Goal: Communication & Community: Answer question/provide support

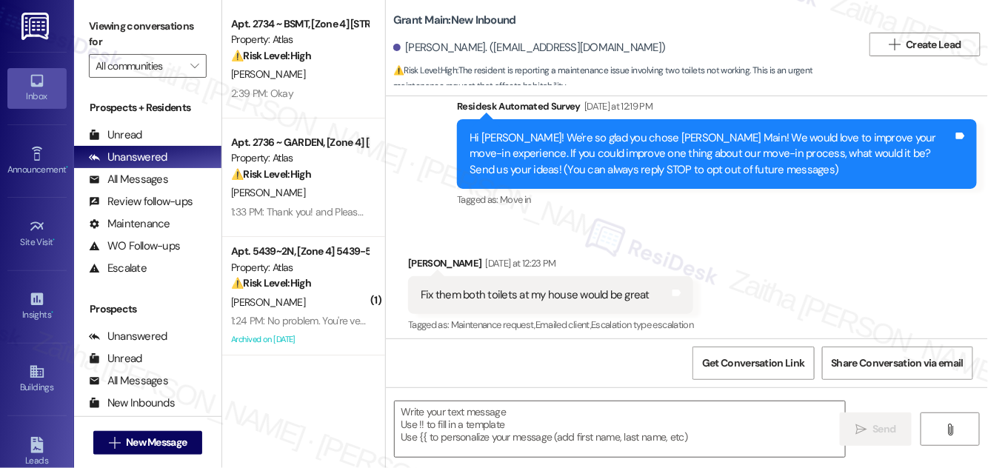
scroll to position [51, 0]
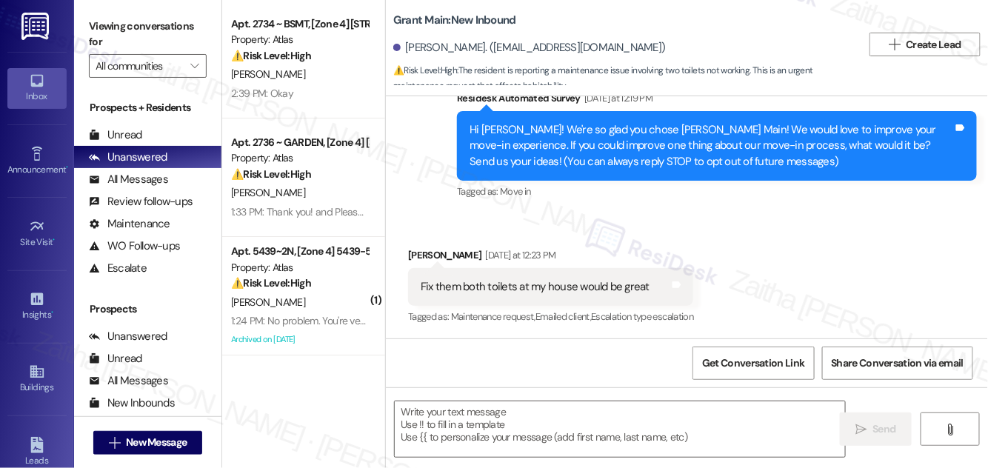
type textarea "Fetching suggested responses. Please feel free to read through the conversation…"
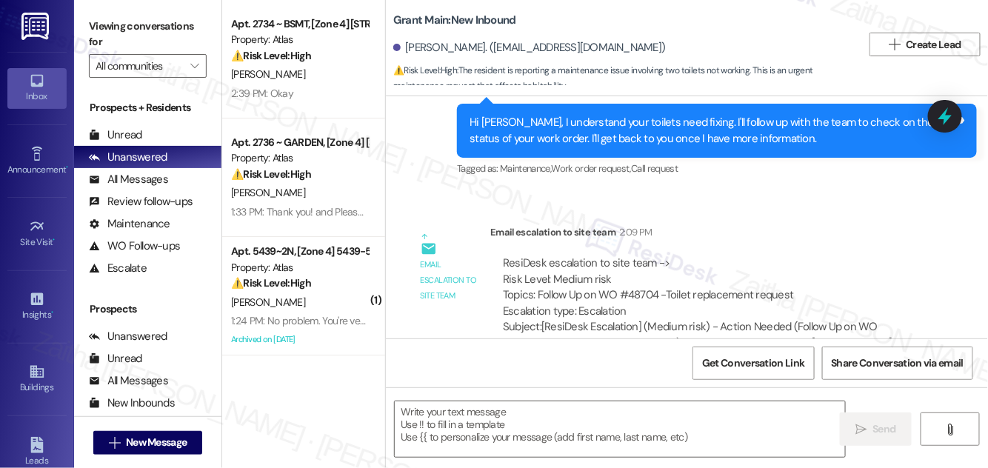
scroll to position [542, 0]
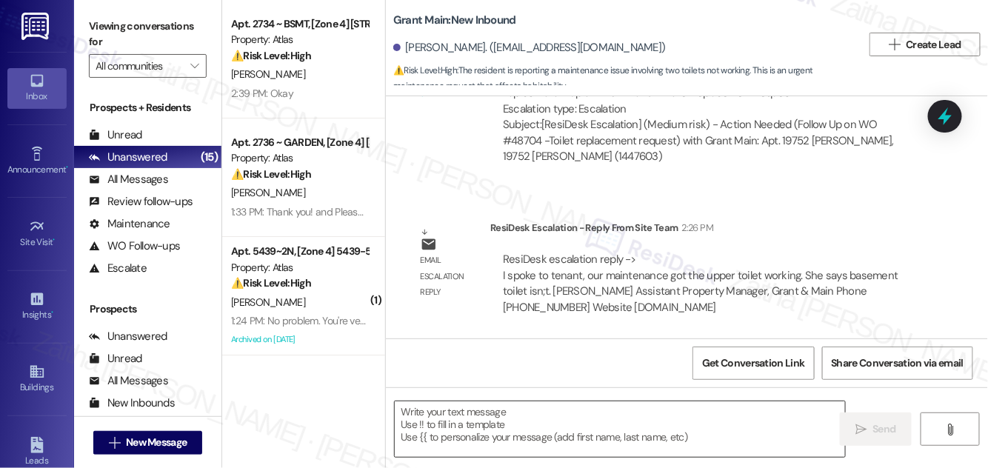
click at [519, 418] on textarea at bounding box center [620, 429] width 450 height 56
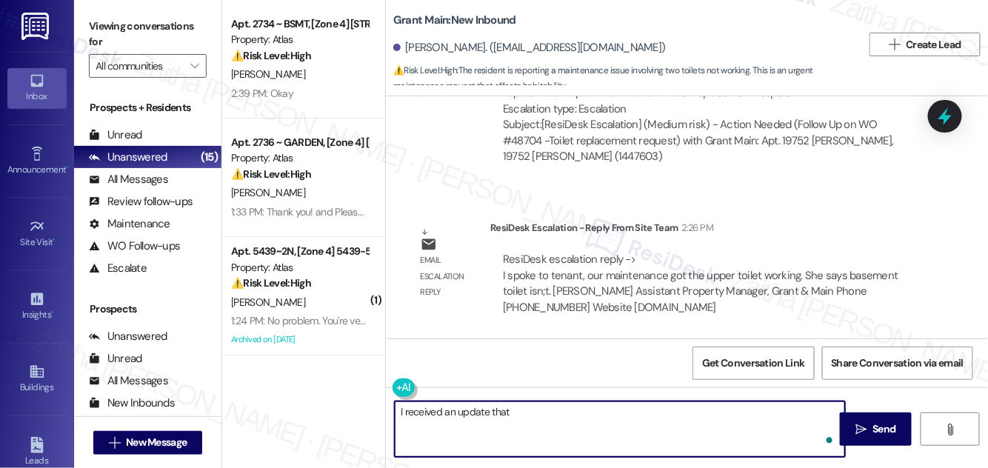
paste textarea "our maintenance team was able to get the upstairs toilet working. I understand …"
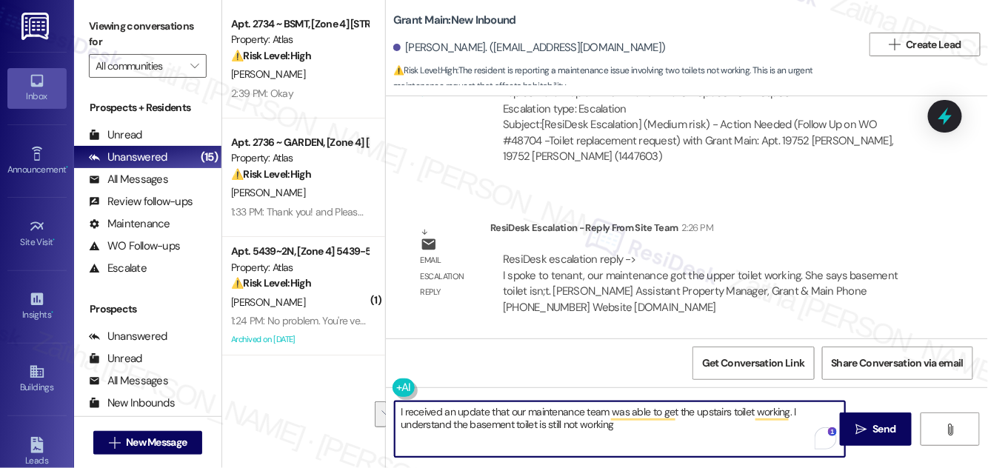
drag, startPoint x: 792, startPoint y: 410, endPoint x: 467, endPoint y: 432, distance: 325.8
click at [467, 432] on textarea "I received an update that our maintenance team was able to get the upstairs toi…" at bounding box center [620, 429] width 450 height 56
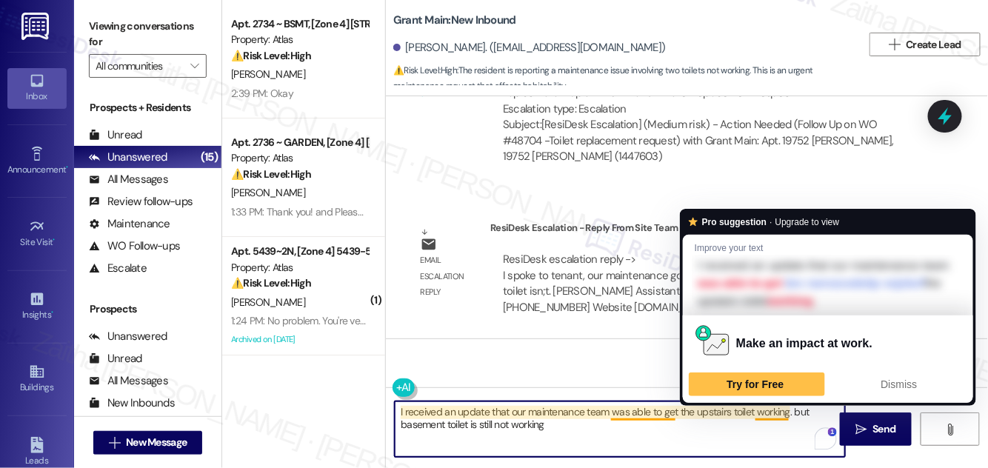
click at [795, 406] on textarea "I received an update that our maintenance team was able to get the upstairs toi…" at bounding box center [620, 429] width 450 height 56
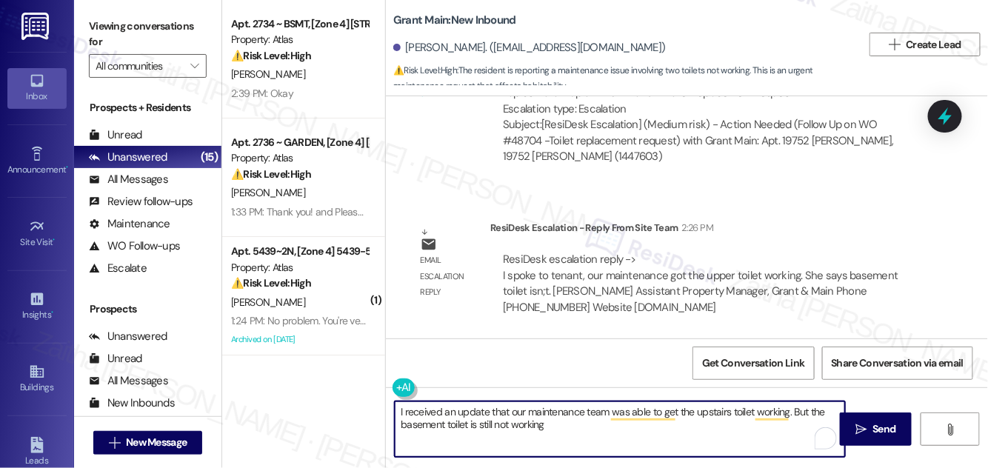
click at [572, 424] on textarea "I received an update that our maintenance team was able to get the upstairs toi…" at bounding box center [620, 429] width 450 height 56
drag, startPoint x: 549, startPoint y: 424, endPoint x: 624, endPoint y: 427, distance: 75.6
click at [624, 427] on textarea "I received an update that our maintenance team was able to get the upstairs toi…" at bounding box center [620, 429] width 450 height 56
click at [615, 425] on textarea "I received an update that our maintenance team was able to get the upstairs toi…" at bounding box center [620, 429] width 450 height 56
drag, startPoint x: 550, startPoint y: 420, endPoint x: 641, endPoint y: 421, distance: 91.1
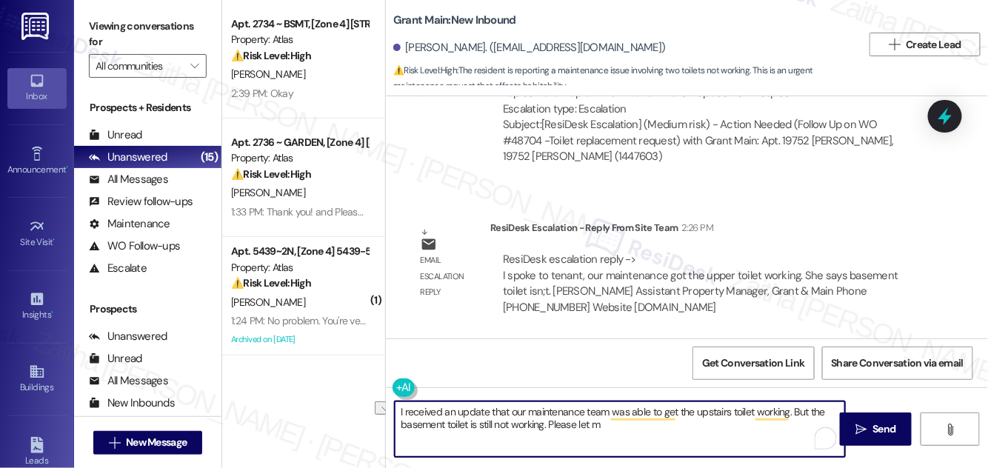
click at [641, 421] on textarea "I received an update that our maintenance team was able to get the upstairs toi…" at bounding box center [620, 429] width 450 height 56
drag, startPoint x: 558, startPoint y: 427, endPoint x: 398, endPoint y: 417, distance: 160.2
click at [398, 417] on textarea "I received an update that our maintenance team was able to get the upstairs toi…" at bounding box center [620, 429] width 450 height 56
click at [575, 424] on textarea "I received an update that our maintenance team was able to get the upstairs toi…" at bounding box center [620, 429] width 450 height 56
type textarea "I received an update that our maintenance team was able to get the upstairs toi…"
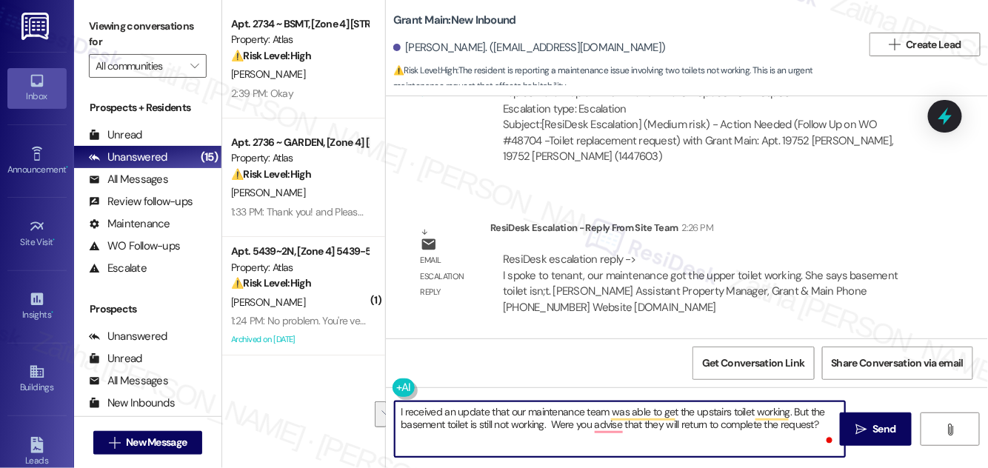
drag, startPoint x: 397, startPoint y: 411, endPoint x: 771, endPoint y: 432, distance: 374.5
click at [839, 432] on div "I received an update that our maintenance team was able to get the upstairs toi…" at bounding box center [687, 442] width 602 height 111
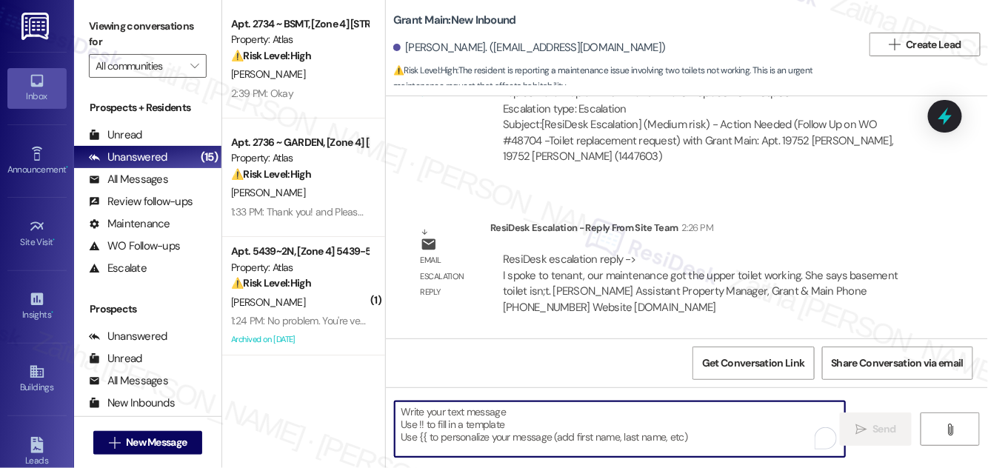
paste textarea "I received an update that our maintenance team was able to get the upstairs toi…"
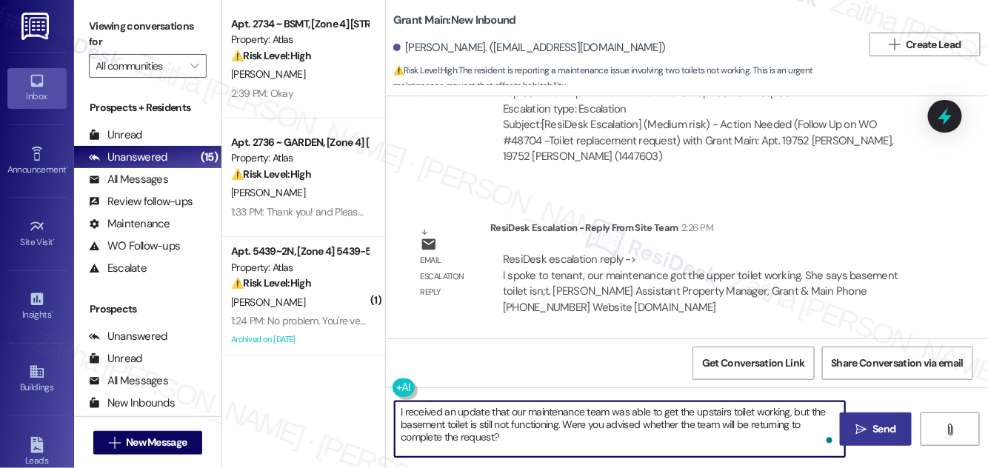
type textarea "I received an update that our maintenance team was able to get the upstairs toi…"
drag, startPoint x: 872, startPoint y: 424, endPoint x: 852, endPoint y: 406, distance: 26.8
click at [872, 424] on span "Send" at bounding box center [883, 429] width 29 height 16
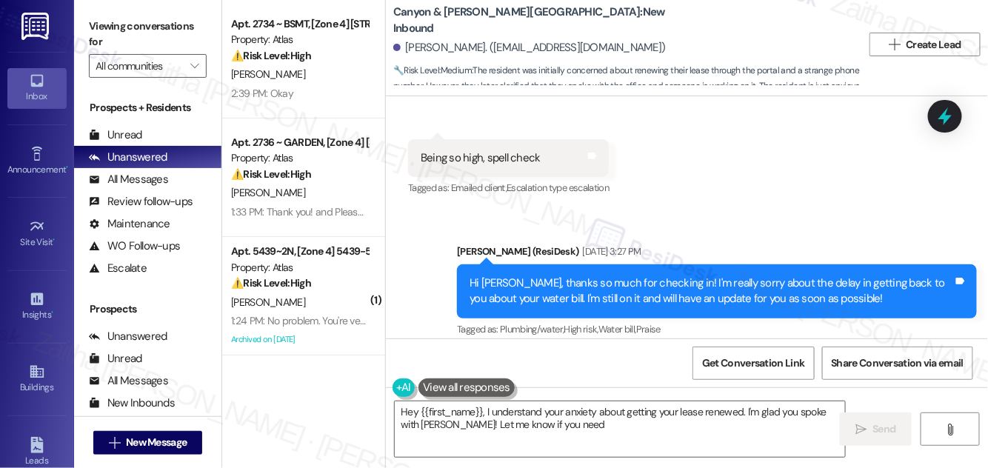
scroll to position [13046, 0]
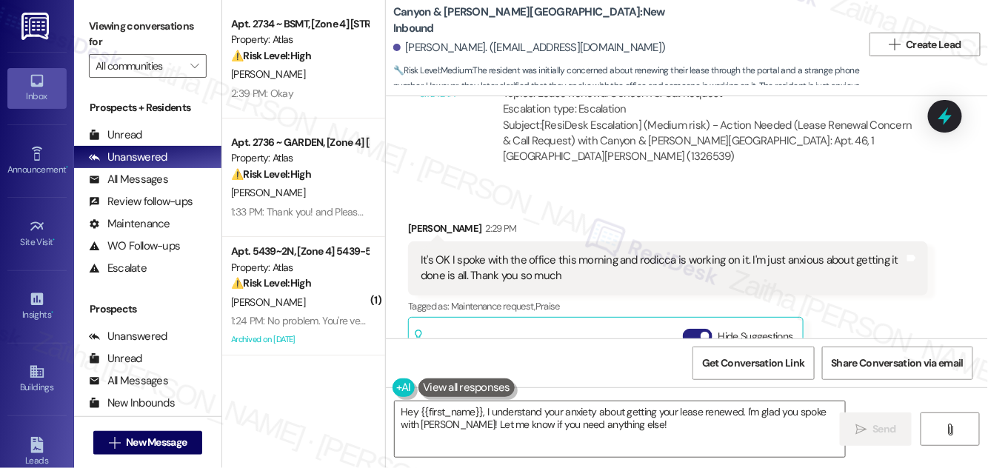
click at [687, 329] on button "Hide Suggestions" at bounding box center [698, 336] width 30 height 15
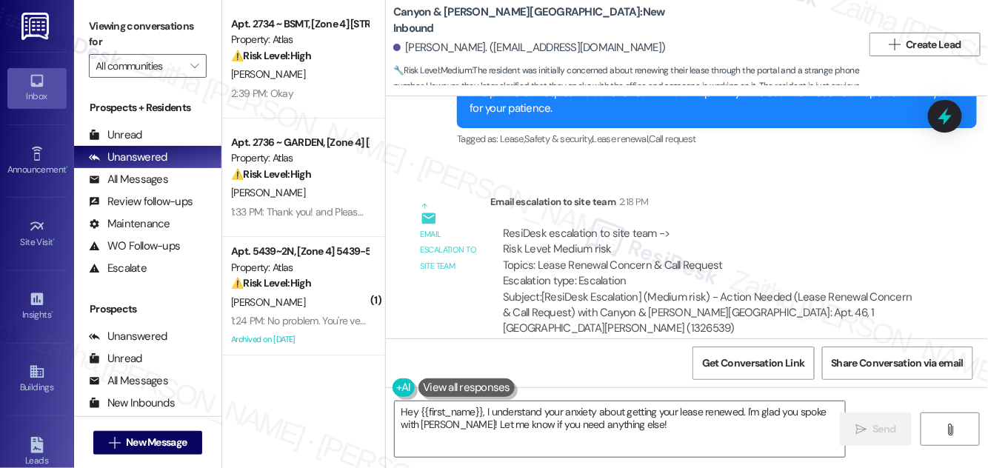
scroll to position [12875, 0]
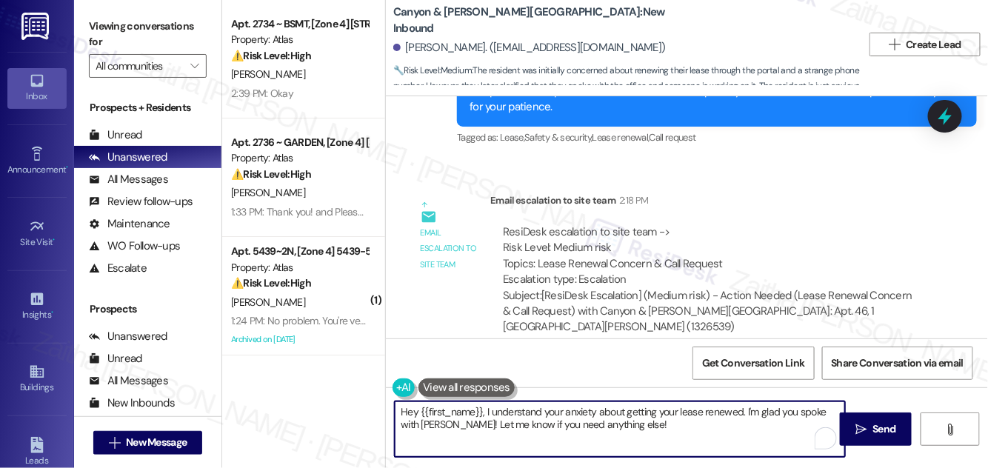
drag, startPoint x: 398, startPoint y: 412, endPoint x: 656, endPoint y: 432, distance: 259.2
click at [656, 432] on textarea "Hey {{first_name}}, I understand your anxiety about getting your lease renewed.…" at bounding box center [620, 429] width 450 height 56
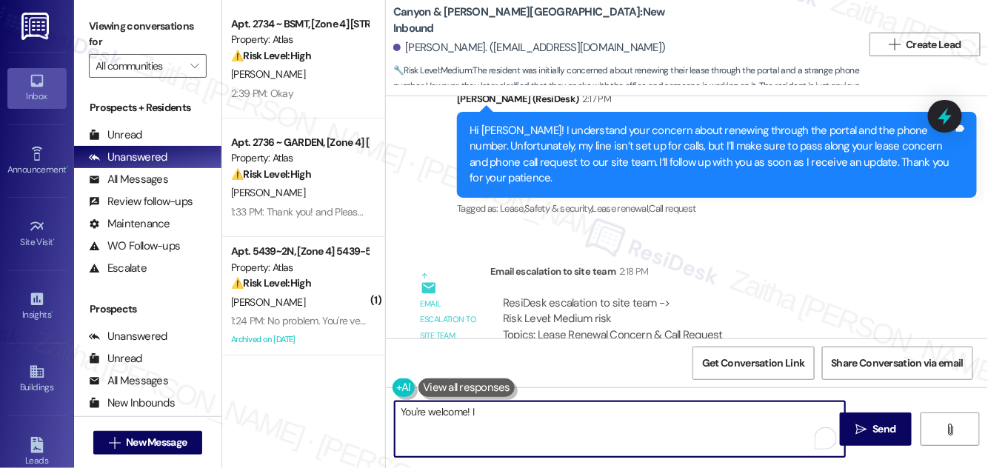
scroll to position [13009, 0]
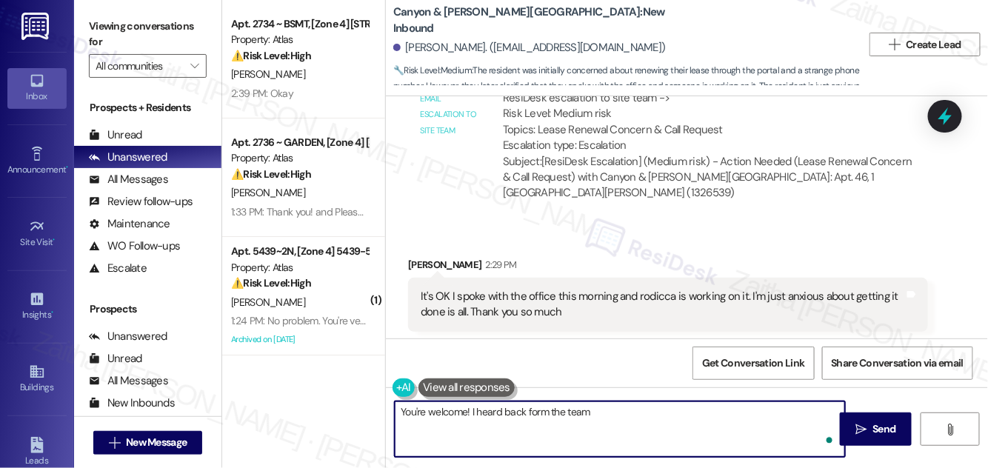
paste textarea "The renewal has been sent to the email address we have on file. It is awaiting …"
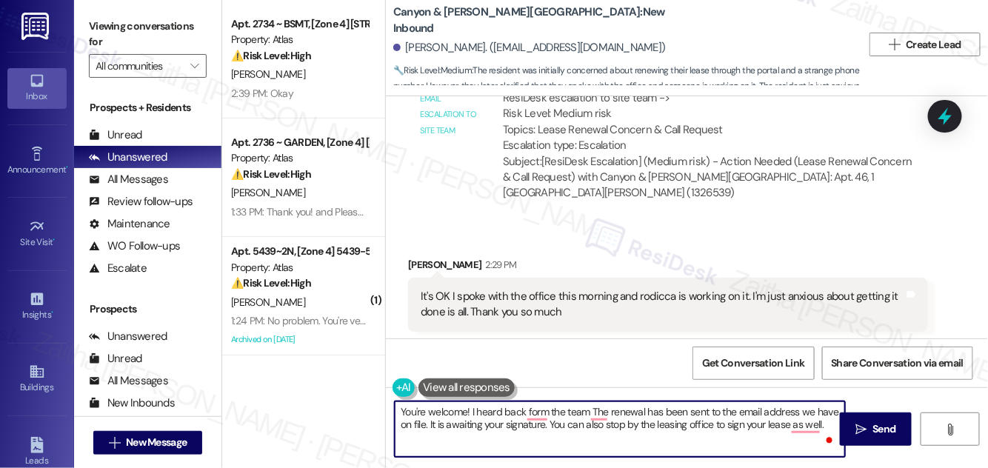
click at [590, 410] on textarea "You're welcome! I heard back form the team The renewal has been sent to the ema…" at bounding box center [620, 429] width 450 height 56
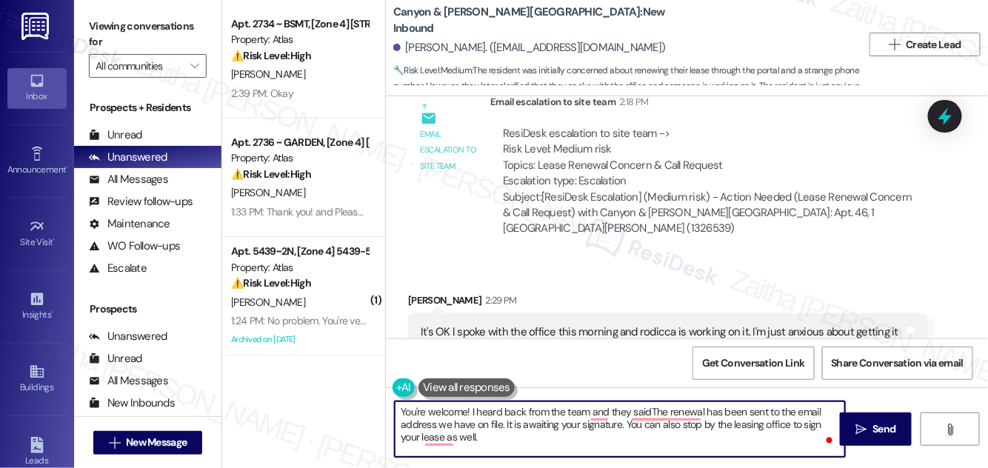
scroll to position [12942, 0]
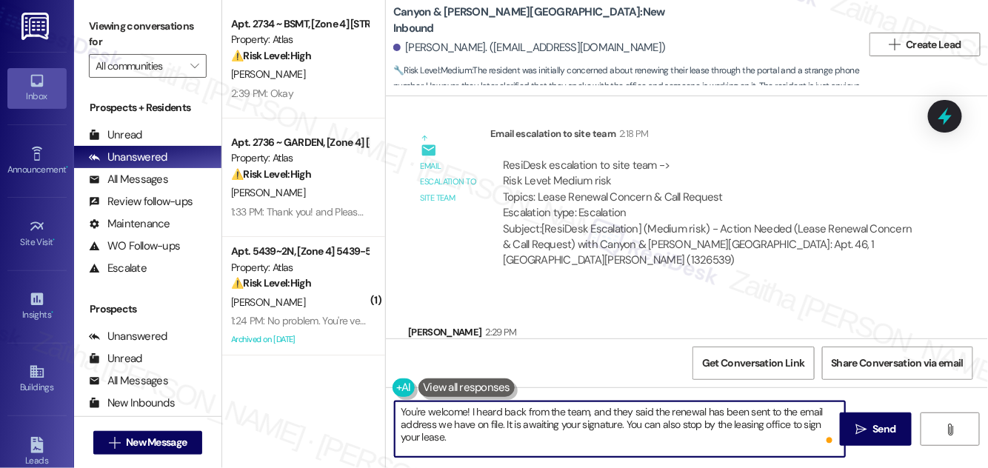
click at [525, 441] on textarea "You're welcome! I heard back from the team, and they said the renewal has been …" at bounding box center [620, 429] width 450 height 56
type textarea "You're welcome! I heard back from the team, and they said the renewal has been …"
click at [880, 435] on span "Send" at bounding box center [883, 429] width 23 height 16
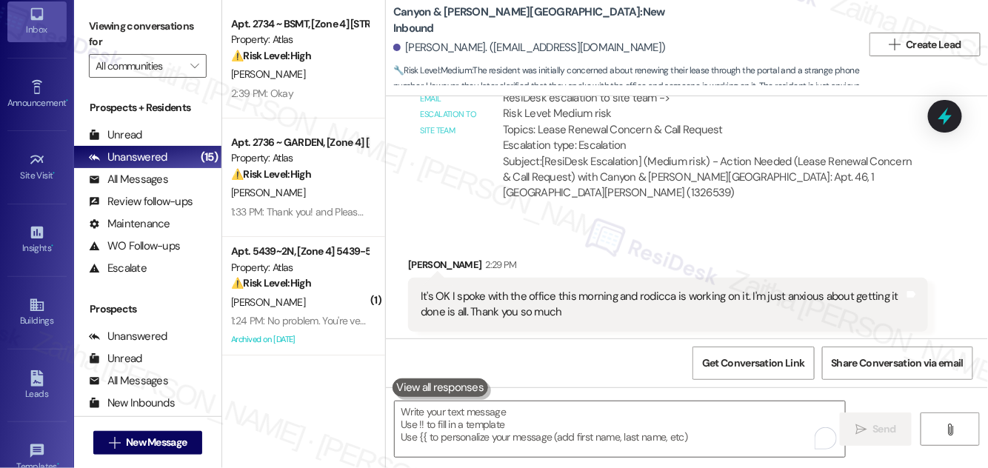
scroll to position [233, 0]
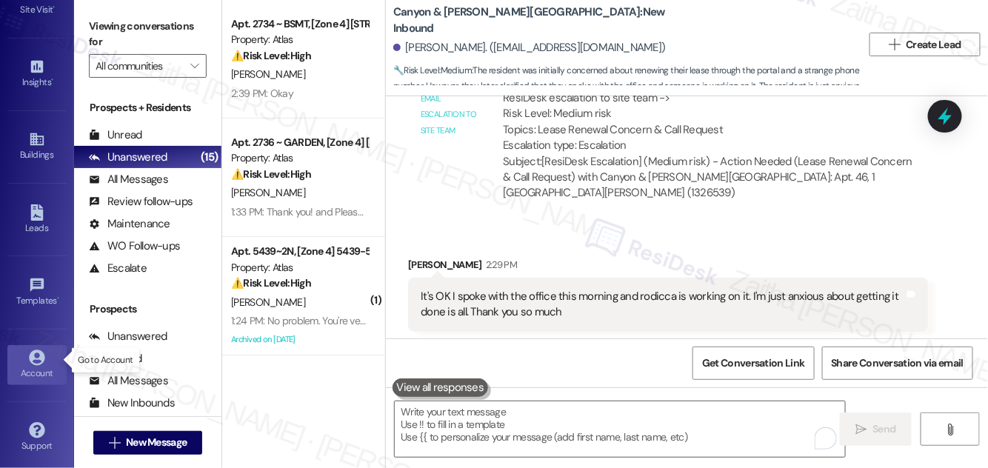
click at [40, 357] on icon at bounding box center [37, 358] width 16 height 16
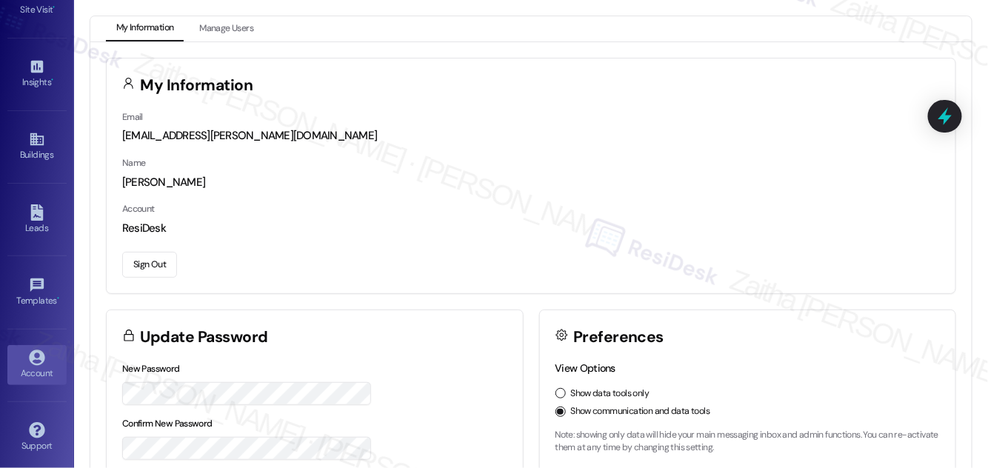
click at [150, 256] on button "Sign Out" at bounding box center [149, 265] width 55 height 26
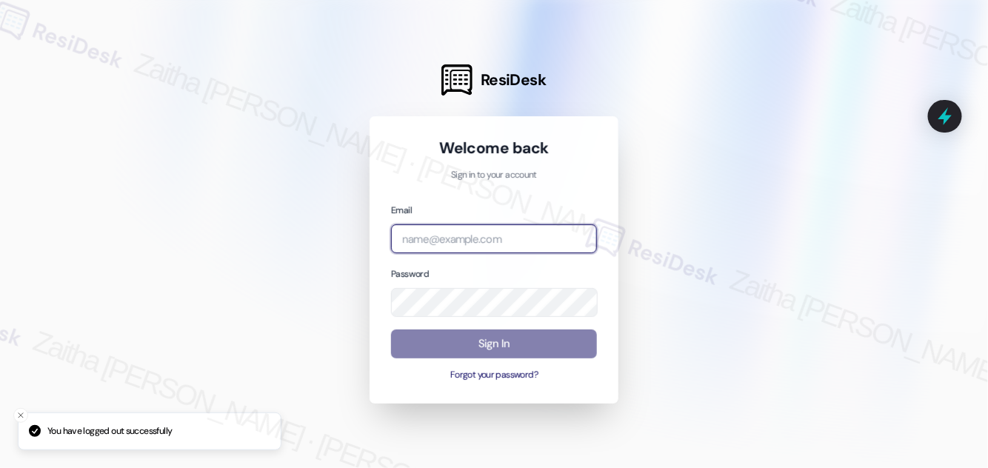
click at [486, 249] on input "email" at bounding box center [494, 238] width 206 height 29
type input "automated-surveys-avita_formerly_regency-zaitha.mae.garcia@avita_formerly_regen…"
